Goal: Information Seeking & Learning: Learn about a topic

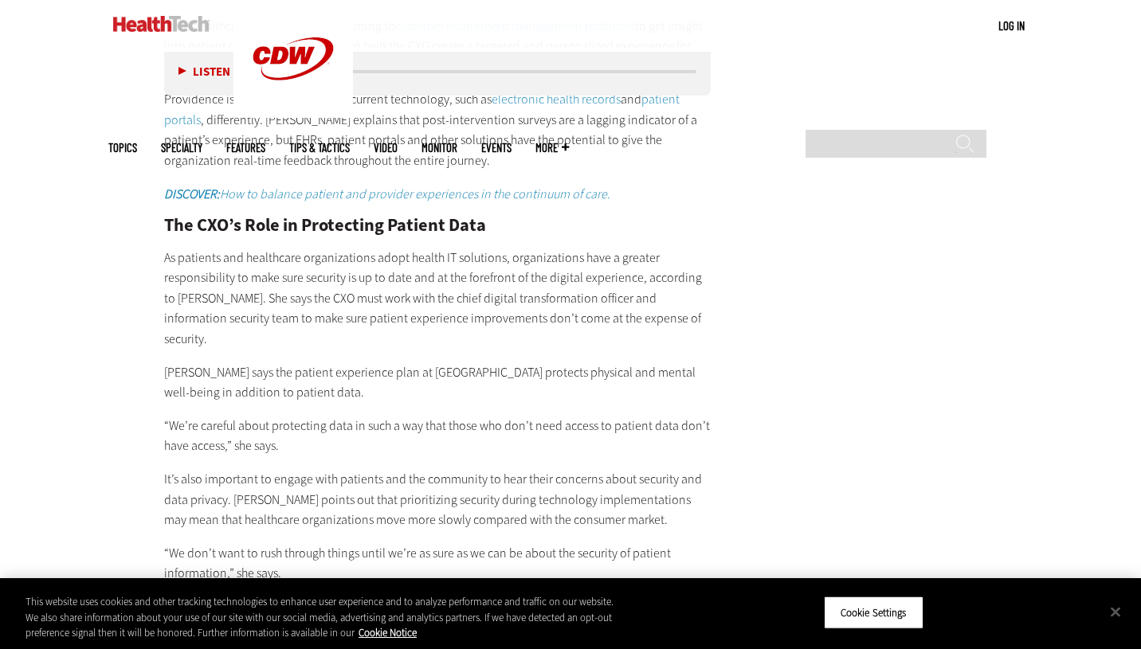
scroll to position [3399, 0]
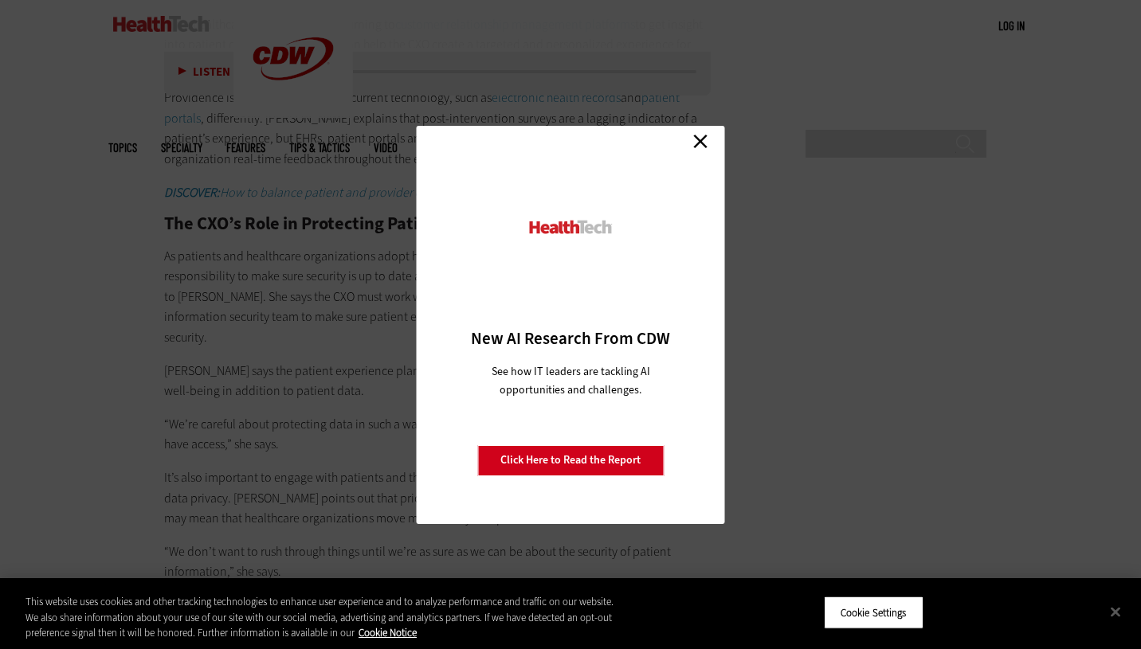
click at [700, 141] on link "Close" at bounding box center [700, 142] width 24 height 24
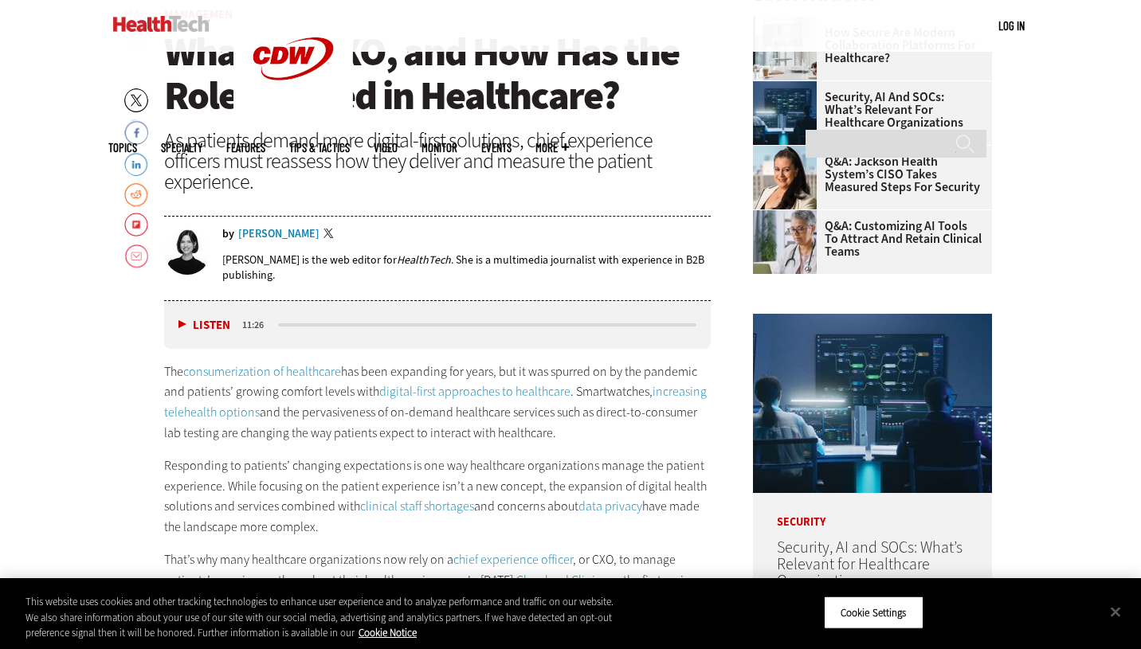
scroll to position [594, 0]
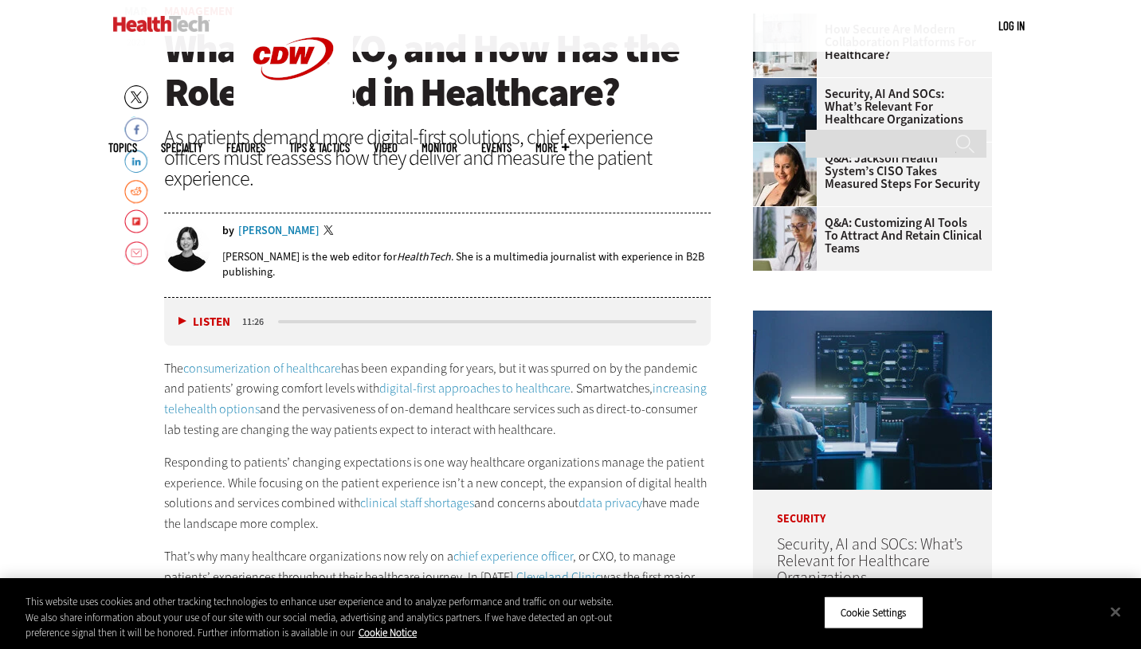
click at [184, 316] on button "Listen" at bounding box center [204, 322] width 52 height 12
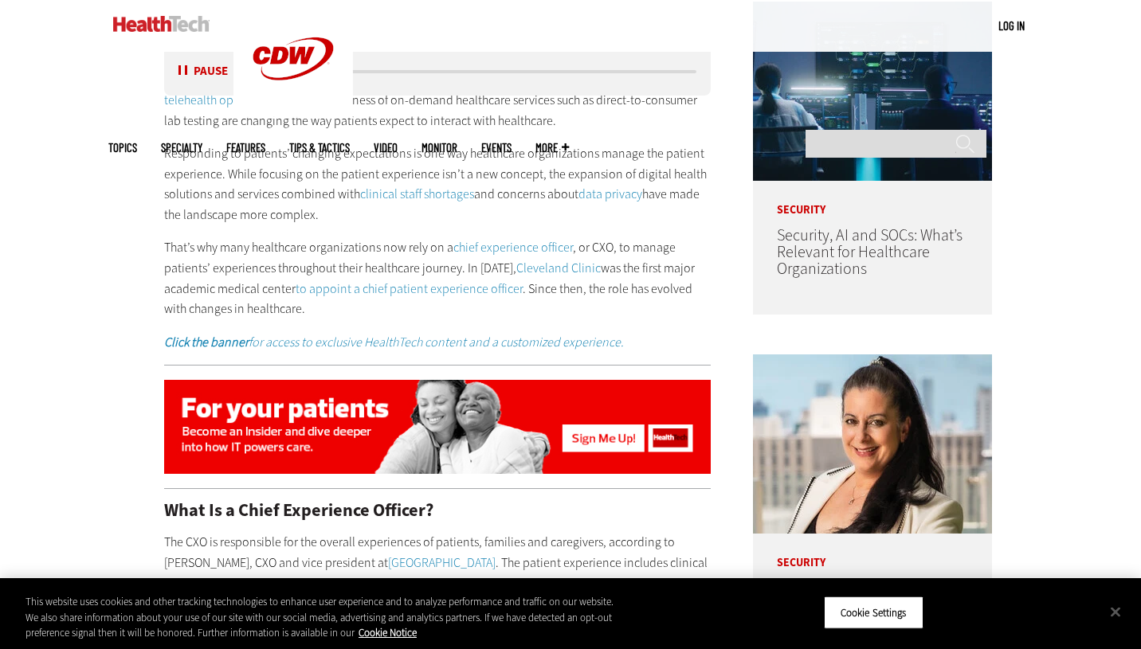
scroll to position [904, 0]
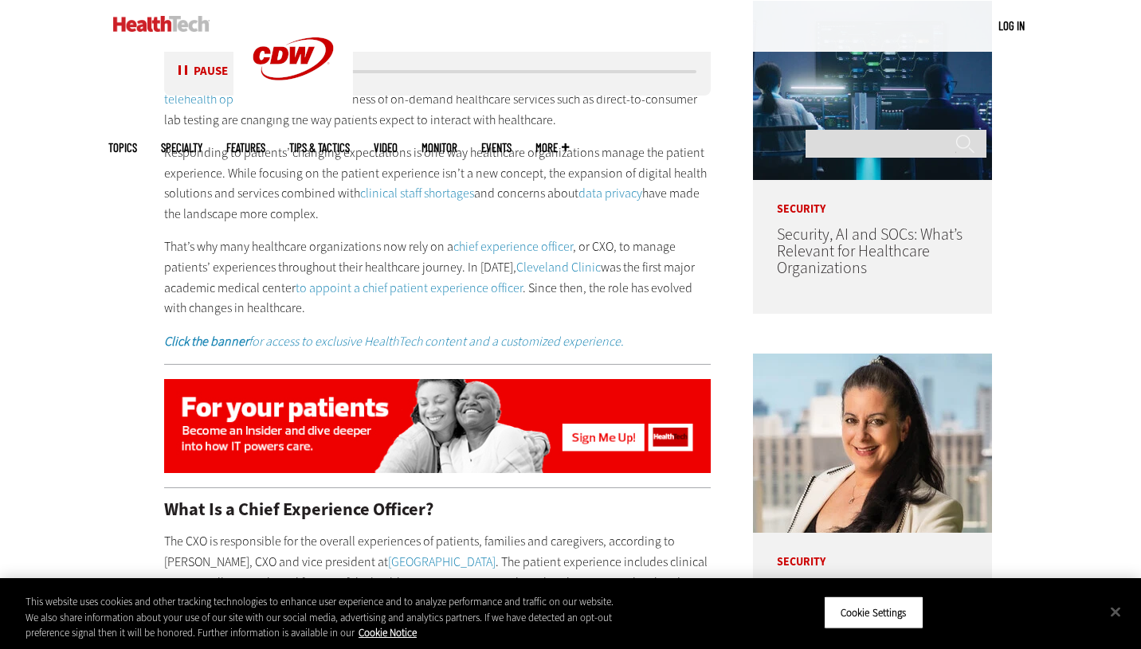
click at [438, 280] on link "to appoint a chief patient experience officer" at bounding box center [409, 288] width 227 height 17
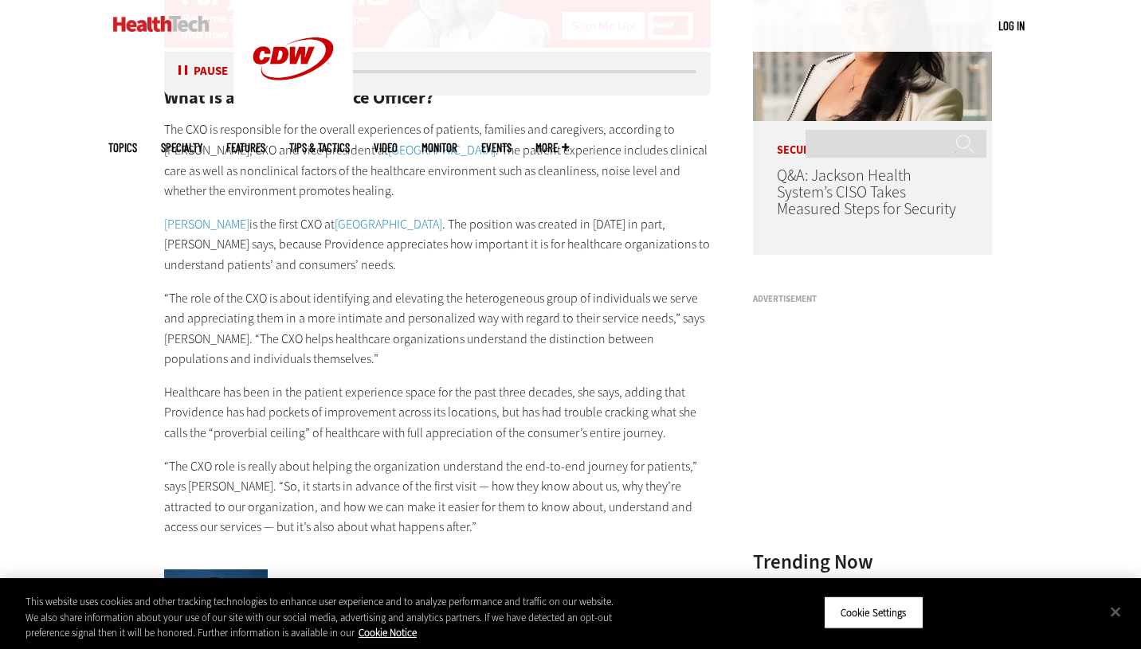
scroll to position [1295, 0]
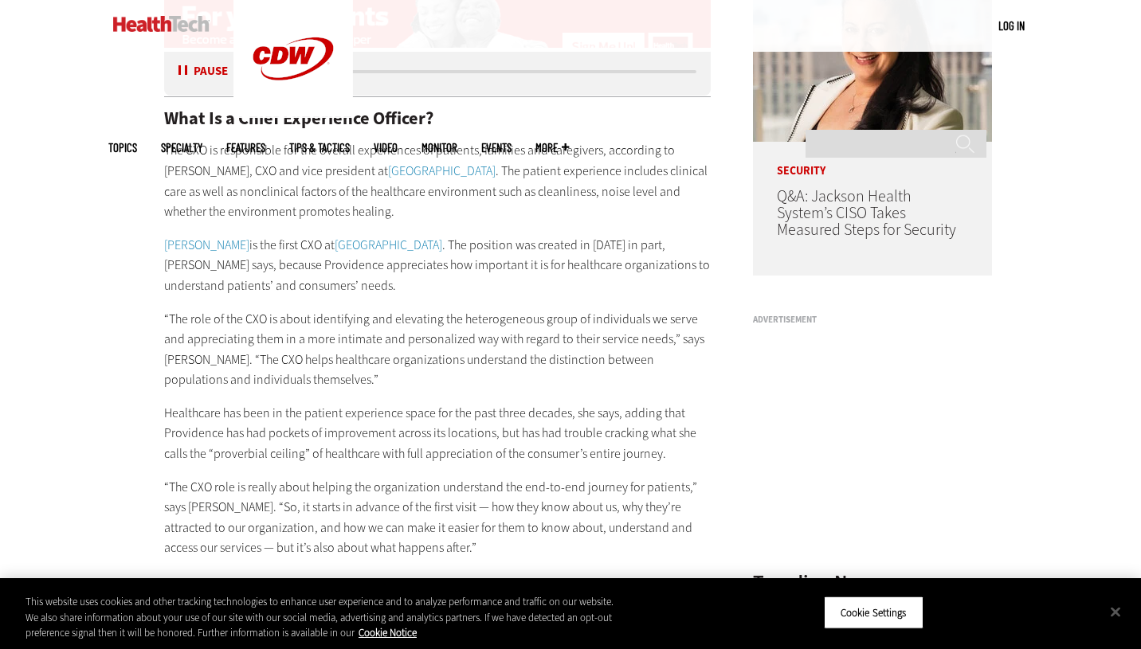
click at [229, 237] on link "[PERSON_NAME]" at bounding box center [206, 245] width 85 height 17
